Goal: Navigation & Orientation: Find specific page/section

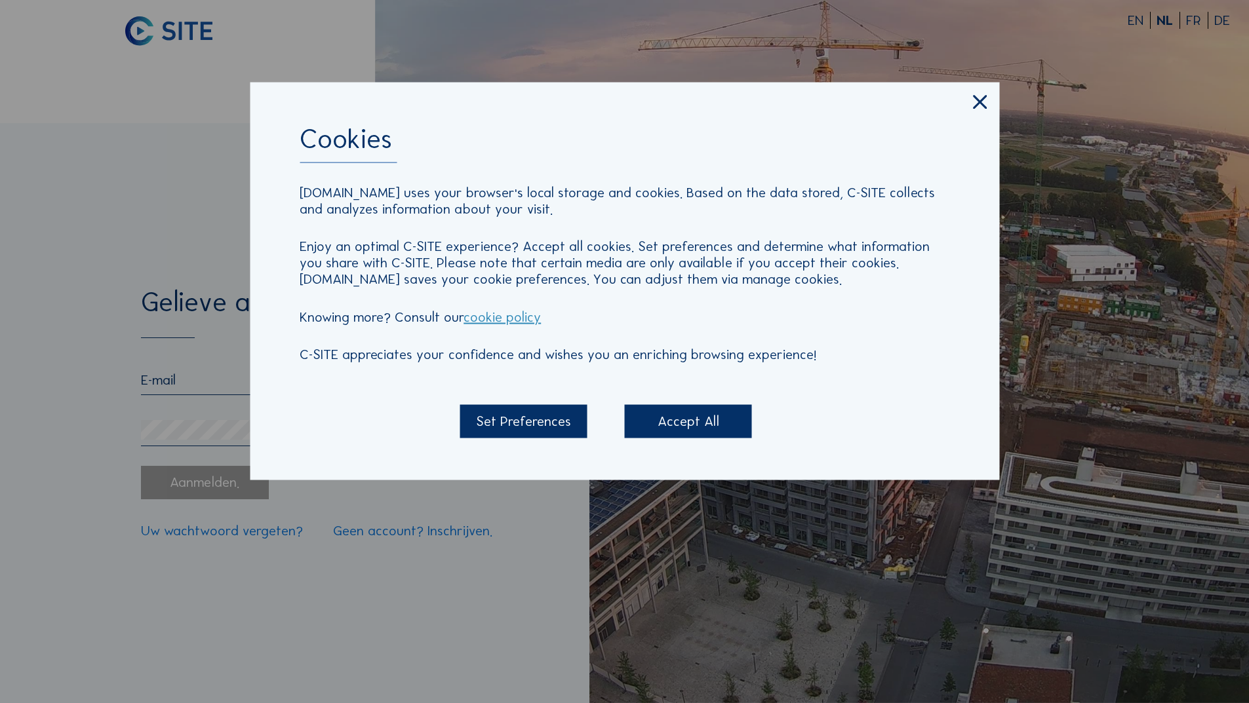
type input "[EMAIL_ADDRESS][DOMAIN_NAME]"
click at [695, 421] on div "Accept All" at bounding box center [688, 421] width 127 height 33
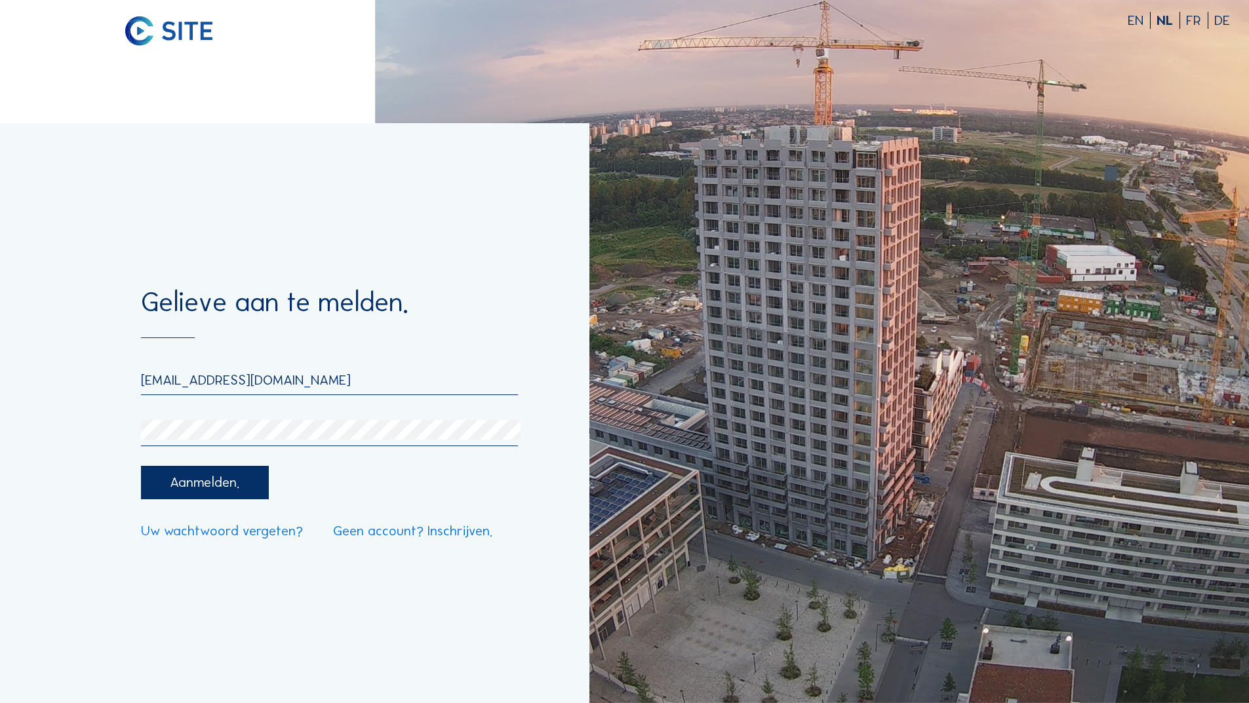
click at [237, 484] on div "Aanmelden." at bounding box center [204, 482] width 127 height 33
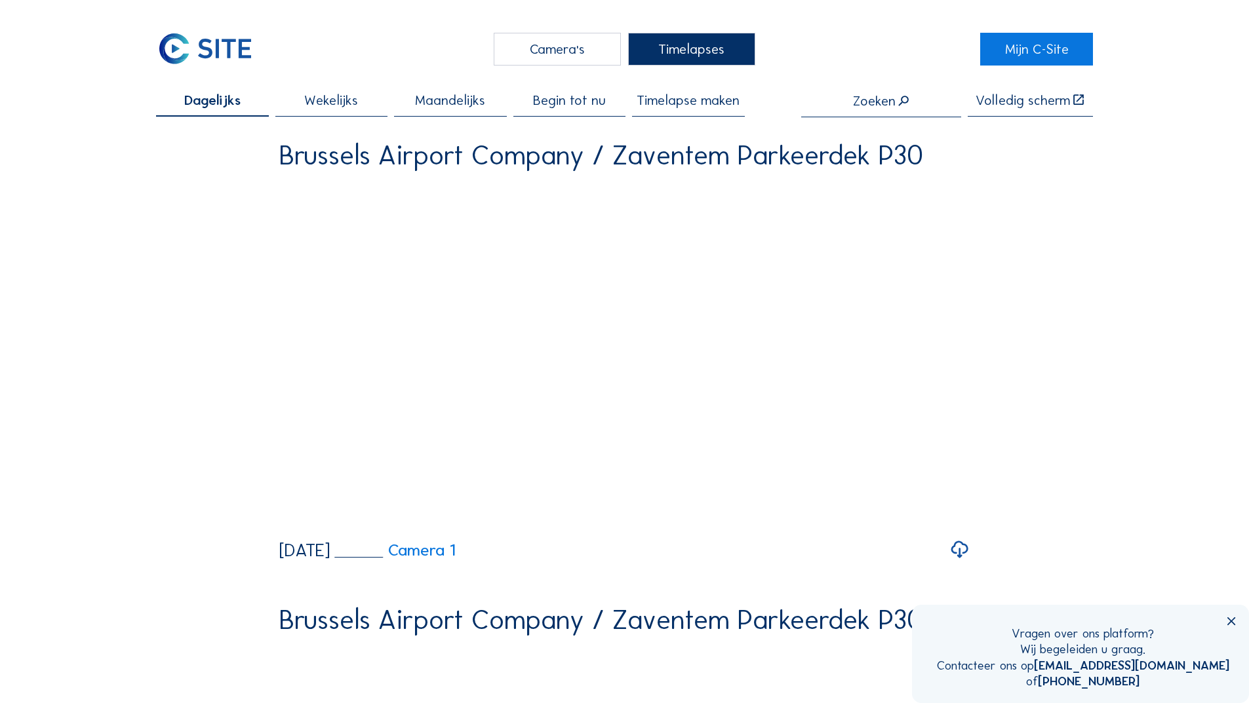
click at [220, 100] on span "Dagelijks" at bounding box center [212, 101] width 56 height 14
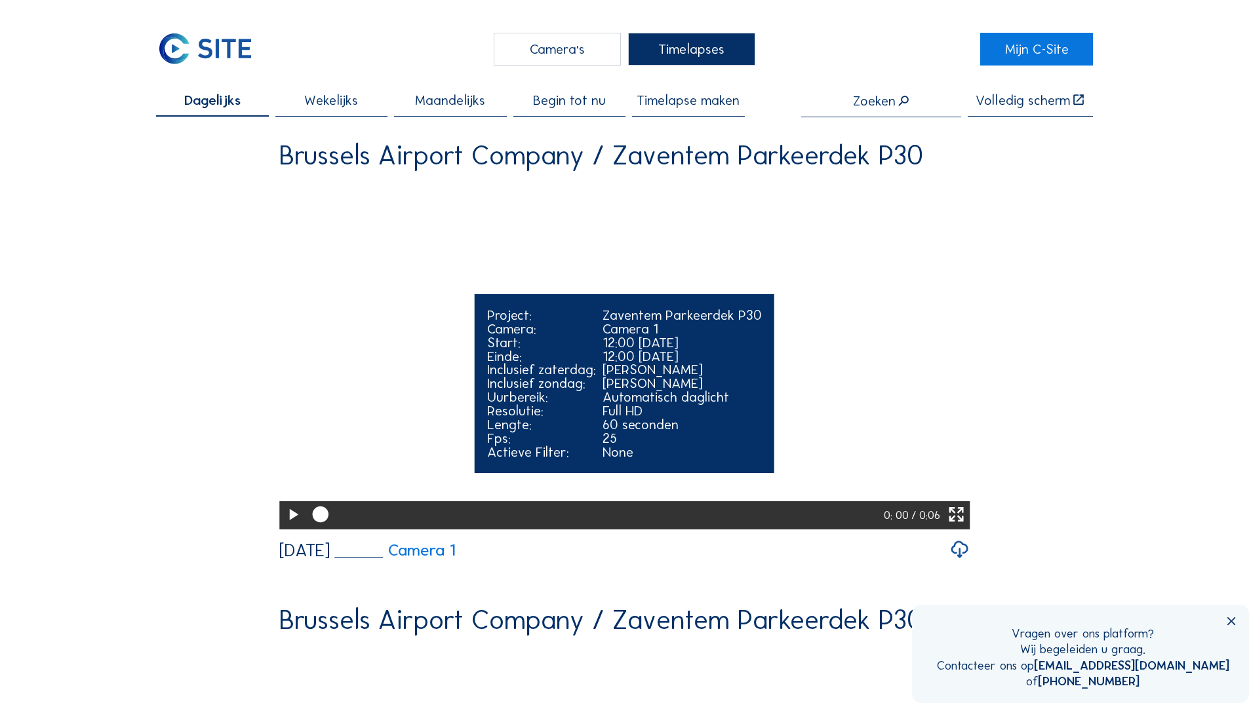
click at [752, 300] on video "Your browser does not support the video tag." at bounding box center [624, 354] width 690 height 345
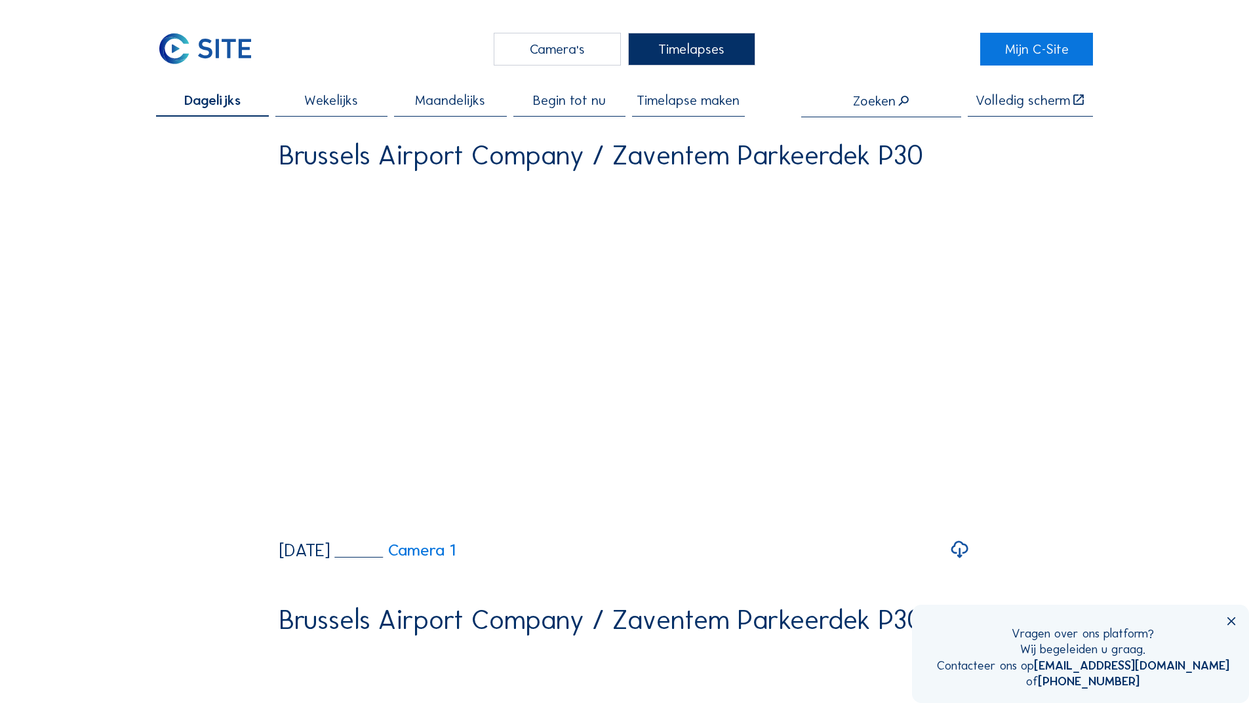
click at [608, 48] on div "Camera's" at bounding box center [557, 49] width 127 height 33
